Goal: Information Seeking & Learning: Learn about a topic

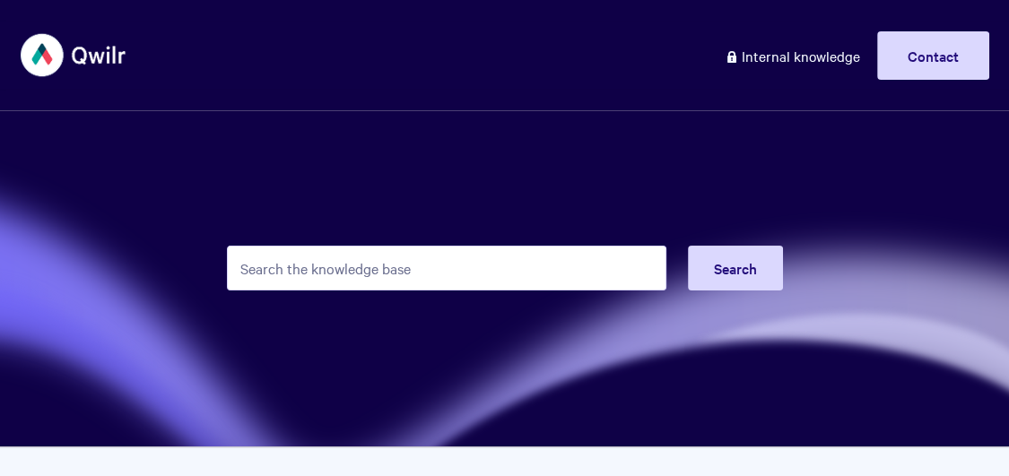
click at [437, 267] on input "Search the knowledge base" at bounding box center [447, 268] width 440 height 45
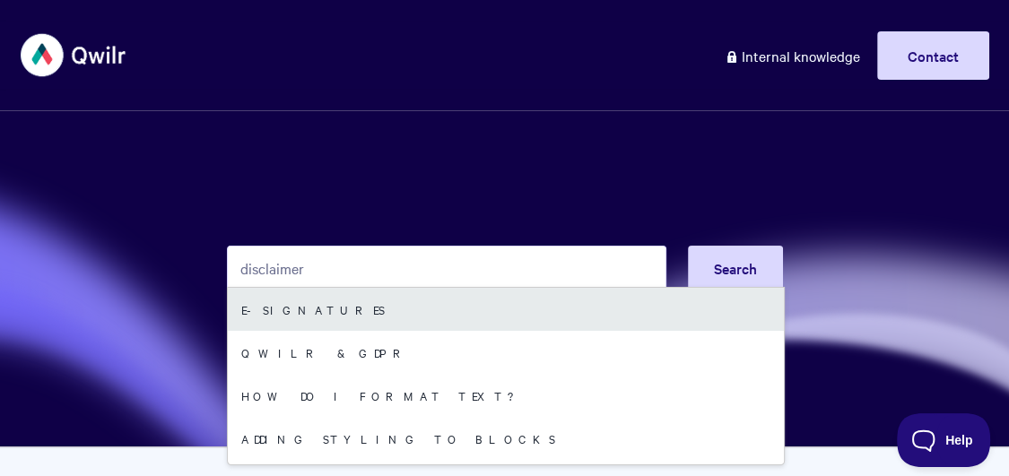
type input "disclaimer"
click at [362, 312] on link "E-signatures" at bounding box center [506, 309] width 556 height 43
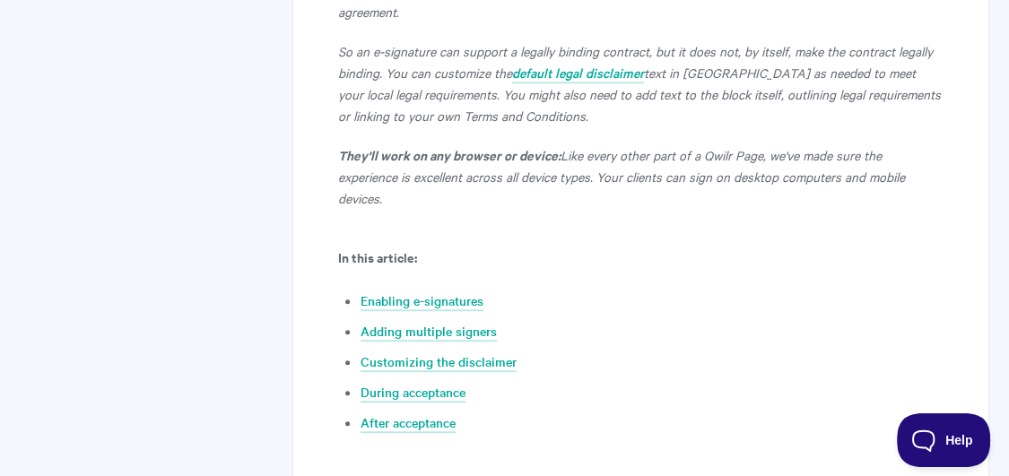
scroll to position [818, 0]
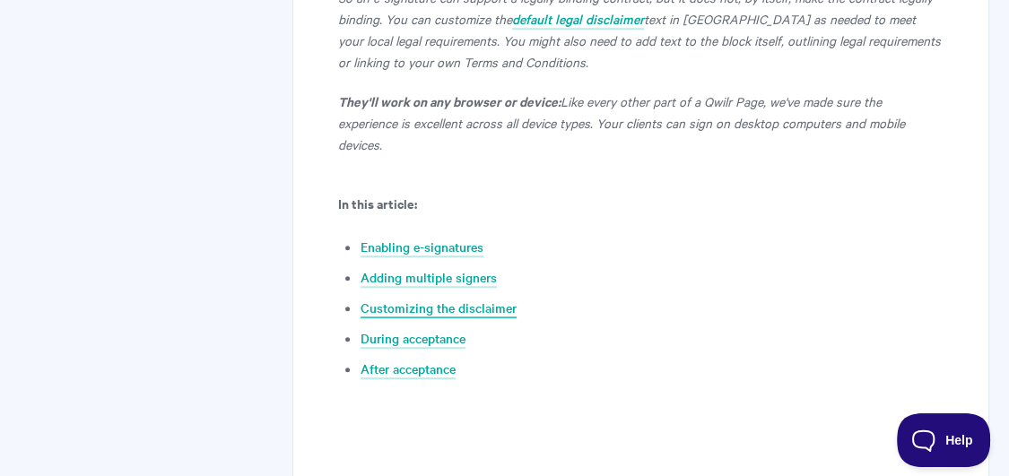
click at [405, 299] on link "Customizing the disclaimer" at bounding box center [439, 309] width 156 height 20
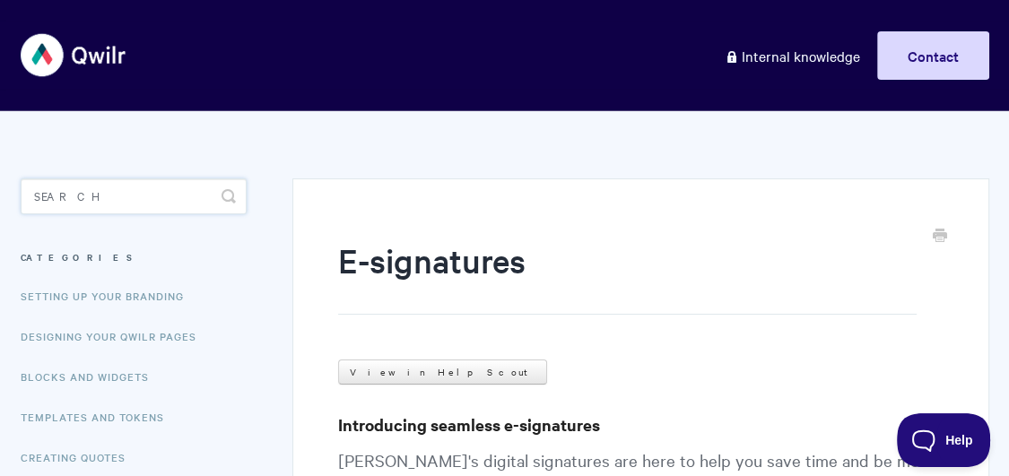
click at [112, 194] on input "Search" at bounding box center [134, 196] width 227 height 36
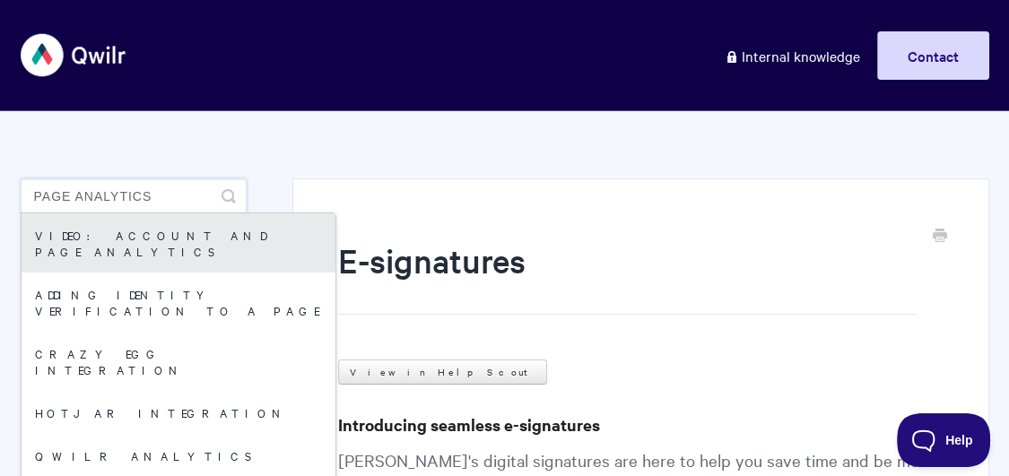
scroll to position [48, 0]
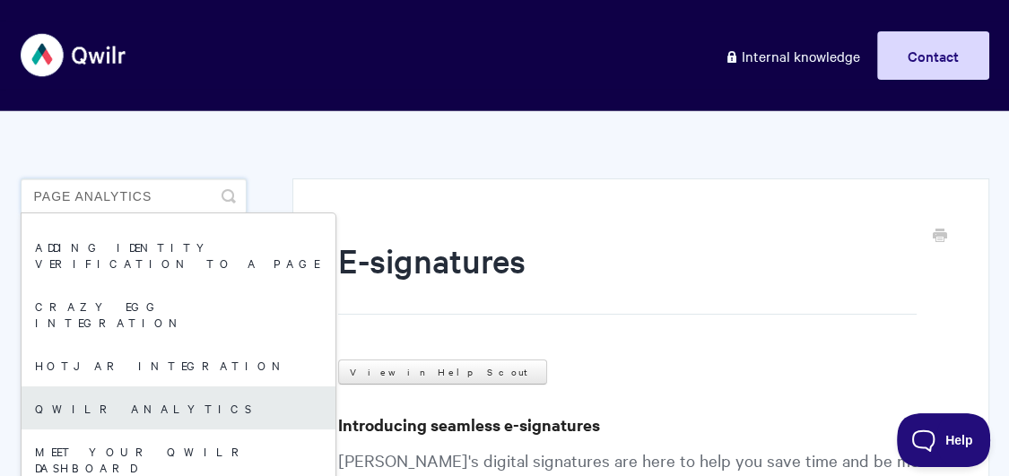
type input "page analytics"
click at [110, 387] on link "Qwilr Analytics" at bounding box center [179, 408] width 314 height 43
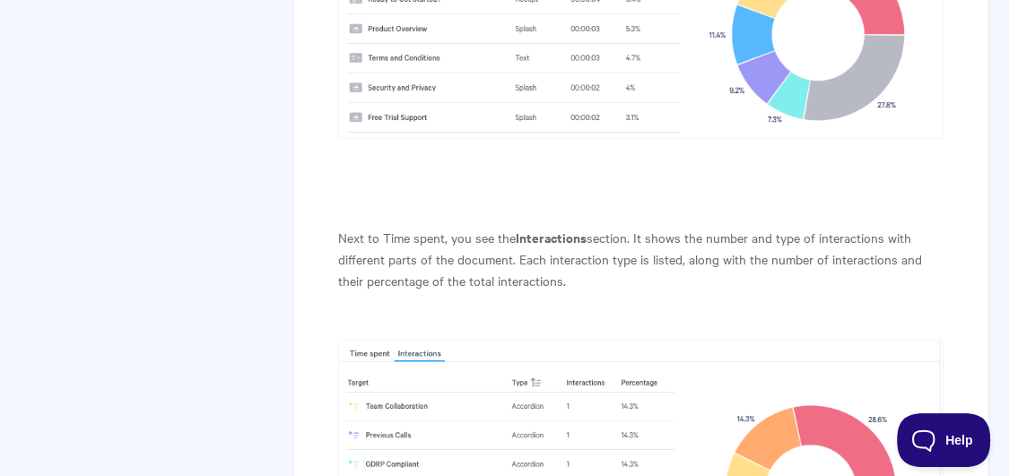
scroll to position [4690, 0]
